Goal: Use online tool/utility: Use online tool/utility

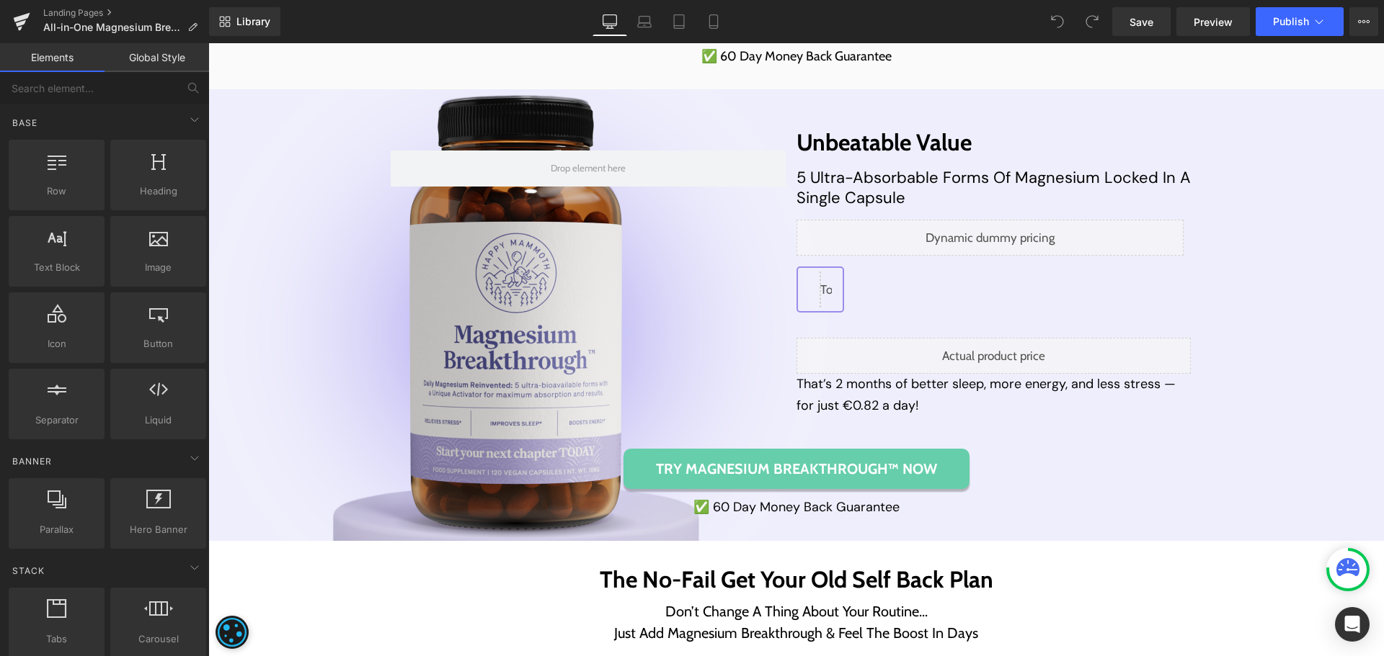
scroll to position [6485, 0]
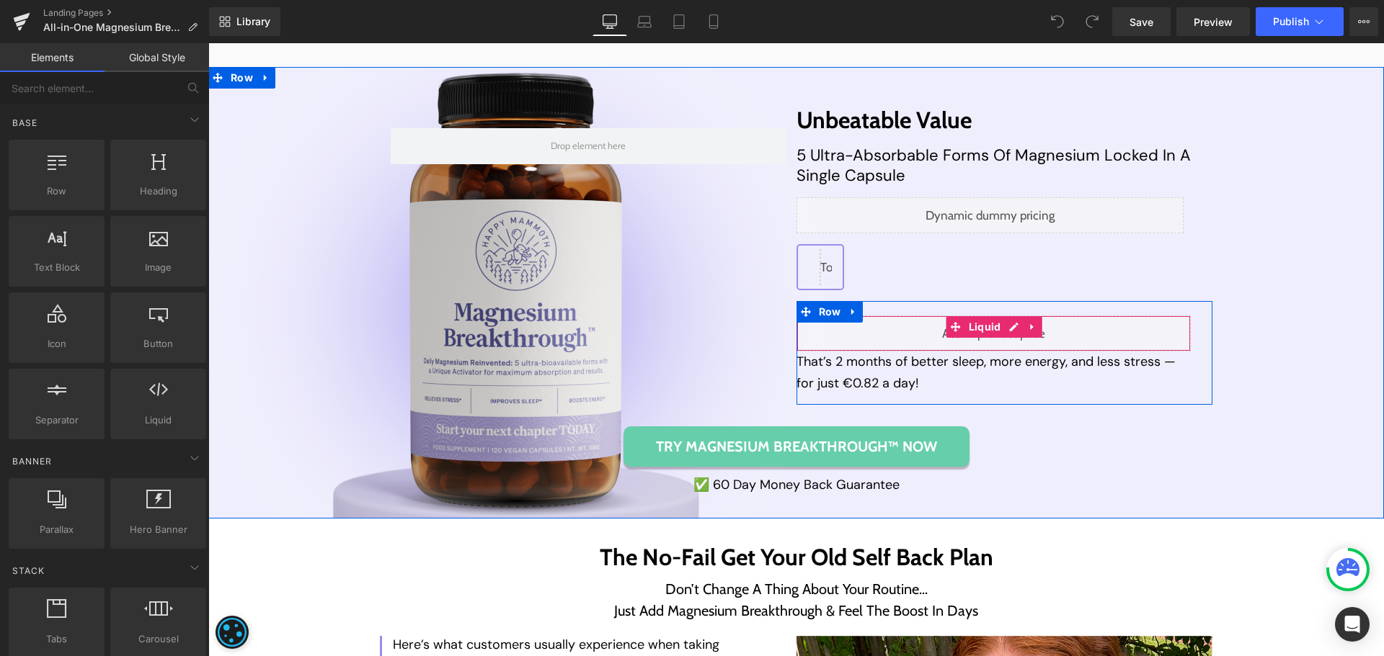
click at [1007, 327] on div "Liquid" at bounding box center [993, 334] width 395 height 36
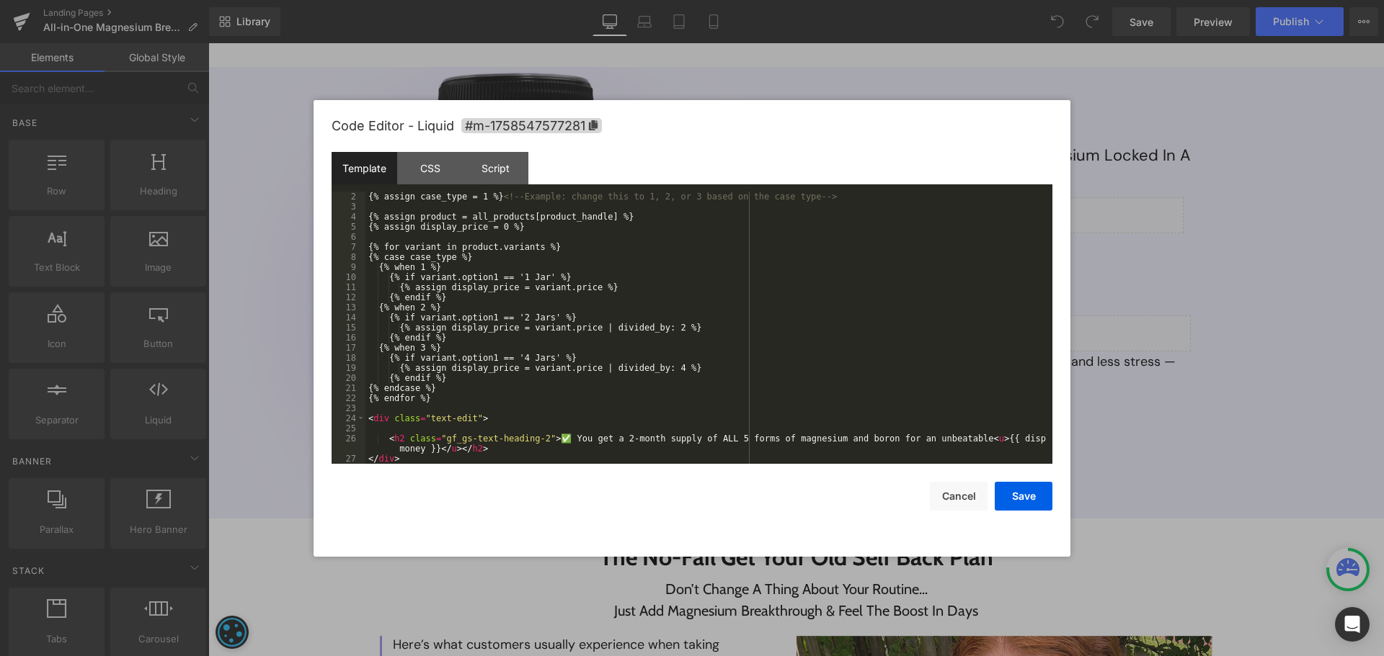
scroll to position [10, 0]
click at [957, 485] on button "Cancel" at bounding box center [959, 496] width 58 height 29
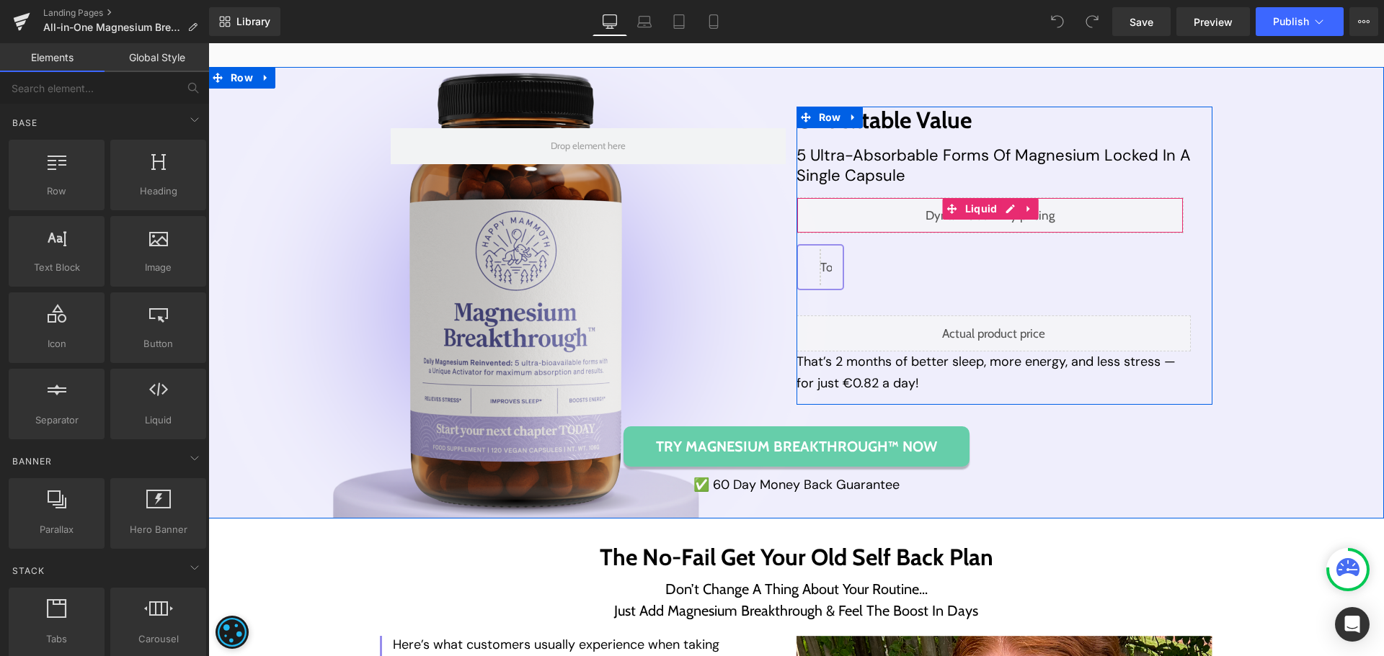
click at [998, 213] on div "Liquid" at bounding box center [990, 215] width 388 height 36
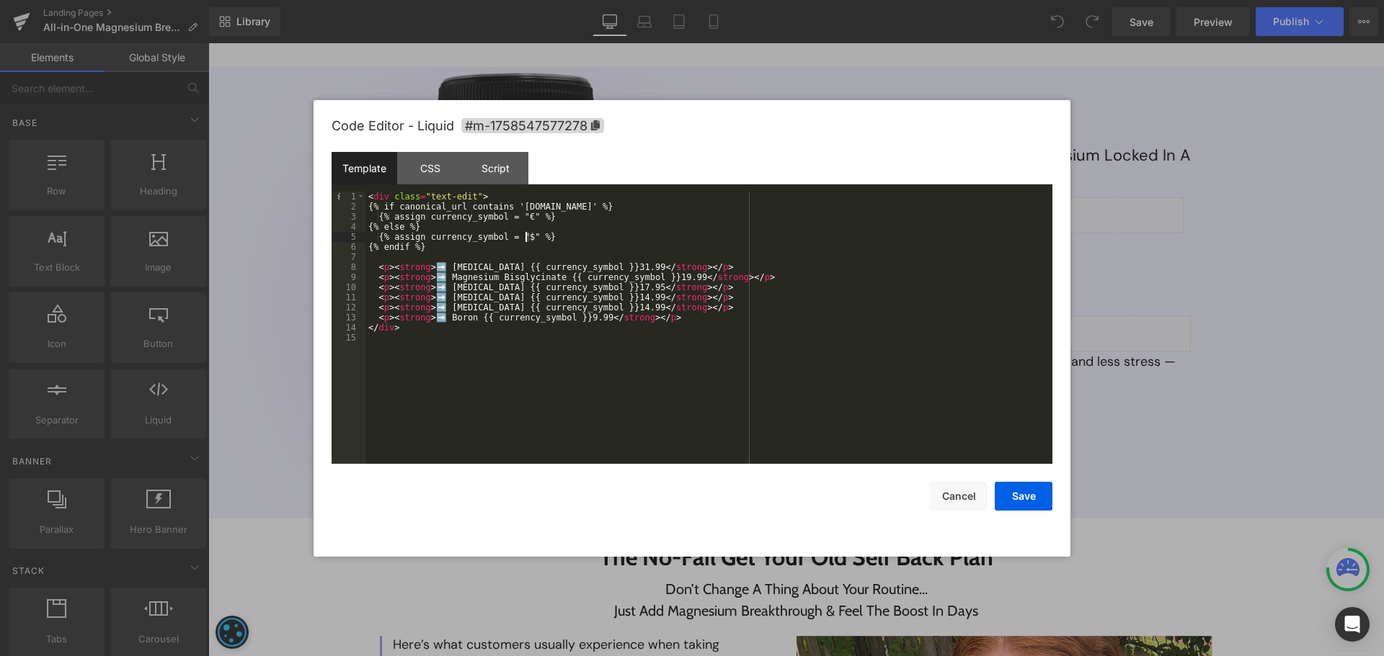
click at [524, 236] on div "< div class = "text-edit" > {% if canonical_url contains '[DOMAIN_NAME]' %} {% …" at bounding box center [708, 338] width 687 height 293
click at [966, 501] on button "Cancel" at bounding box center [959, 496] width 58 height 29
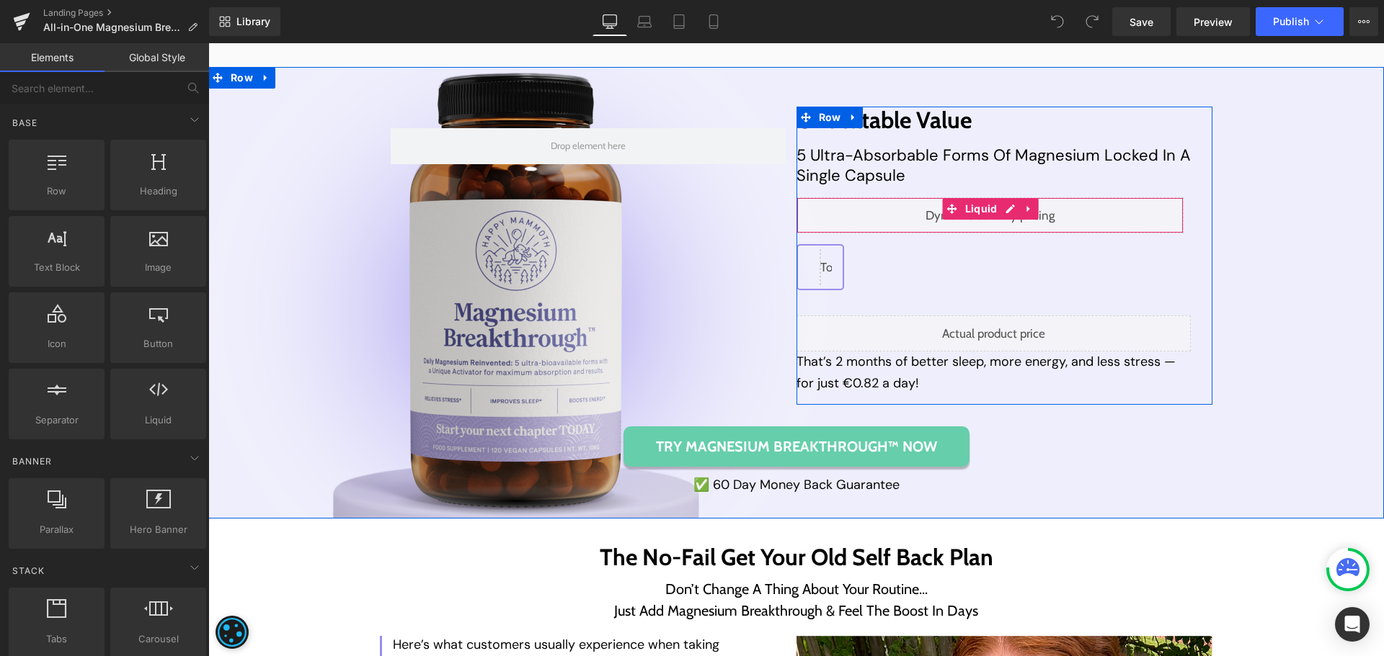
click at [1000, 211] on div "Liquid" at bounding box center [990, 215] width 388 height 36
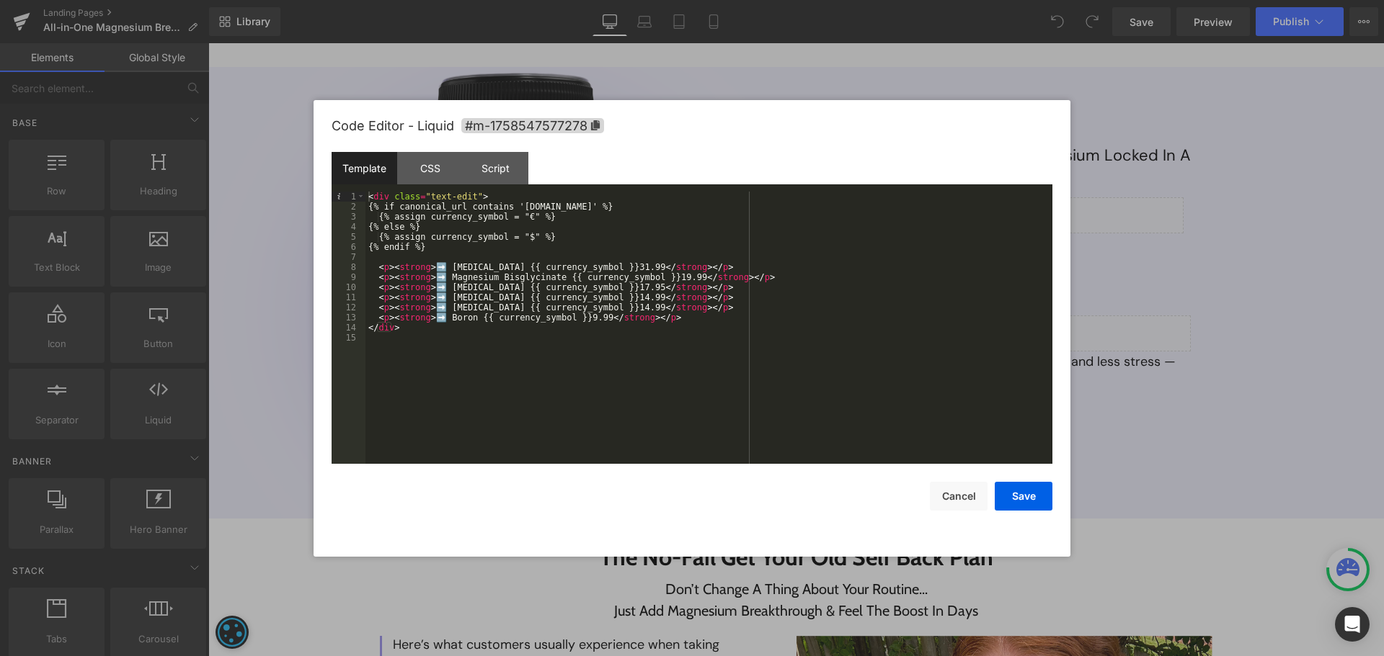
drag, startPoint x: 1190, startPoint y: 269, endPoint x: 950, endPoint y: 272, distance: 239.3
click at [1190, 269] on div at bounding box center [692, 328] width 1384 height 656
